Goal: Find specific page/section: Find specific page/section

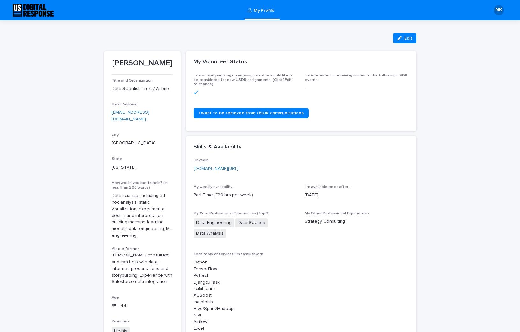
click at [42, 11] on img at bounding box center [33, 10] width 41 height 13
click at [40, 10] on img at bounding box center [33, 10] width 41 height 13
